Goal: Obtain resource: Download file/media

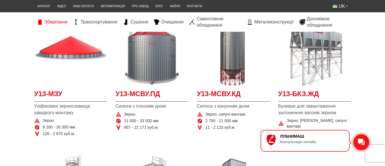
scroll to position [95, 0]
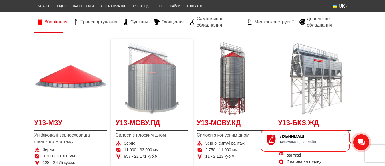
click at [163, 81] on img at bounding box center [152, 78] width 73 height 73
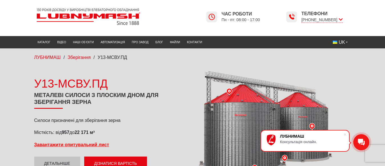
scroll to position [48, 0]
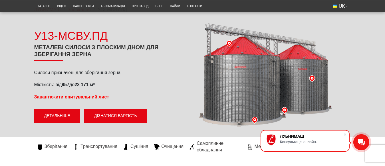
click at [51, 115] on link "Детальніше" at bounding box center [57, 115] width 46 height 14
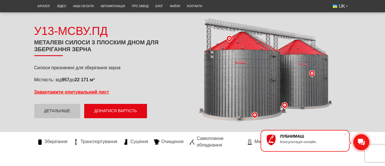
scroll to position [100, 0]
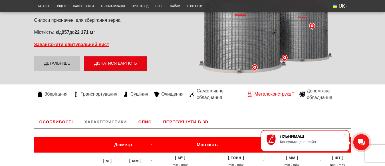
click at [274, 93] on span "Металоконструкції" at bounding box center [273, 94] width 39 height 6
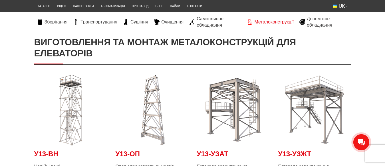
scroll to position [95, 0]
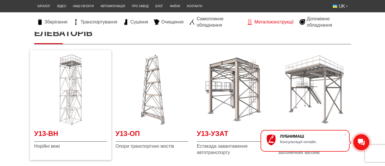
click at [77, 97] on img at bounding box center [70, 89] width 73 height 73
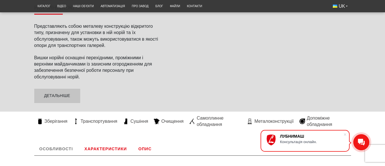
scroll to position [95, 0]
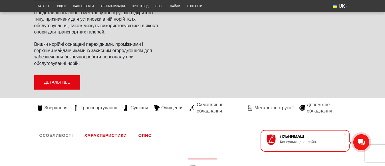
click at [71, 82] on link "Детальніше" at bounding box center [57, 82] width 46 height 14
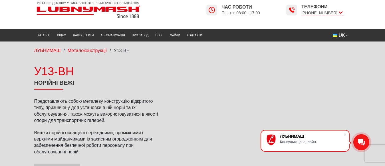
scroll to position [0, 0]
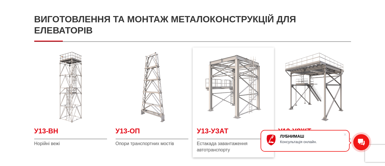
click at [238, 84] on img at bounding box center [233, 86] width 73 height 73
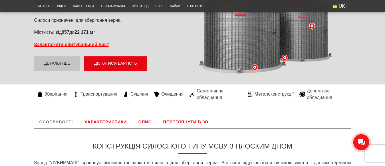
scroll to position [52, 0]
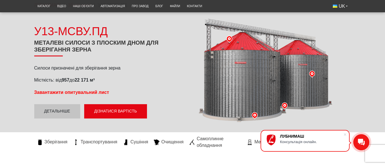
click at [84, 93] on strong "Завантажити опитувальний лист" at bounding box center [71, 92] width 75 height 5
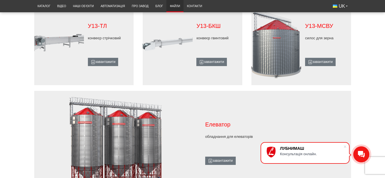
scroll to position [381, 0]
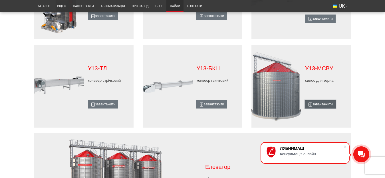
click at [326, 105] on link "завантажити" at bounding box center [320, 104] width 31 height 8
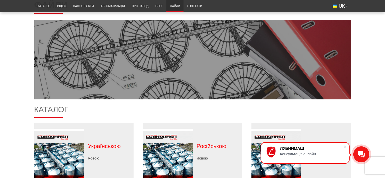
scroll to position [48, 0]
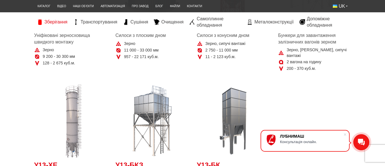
scroll to position [190, 0]
